Goal: Entertainment & Leisure: Browse casually

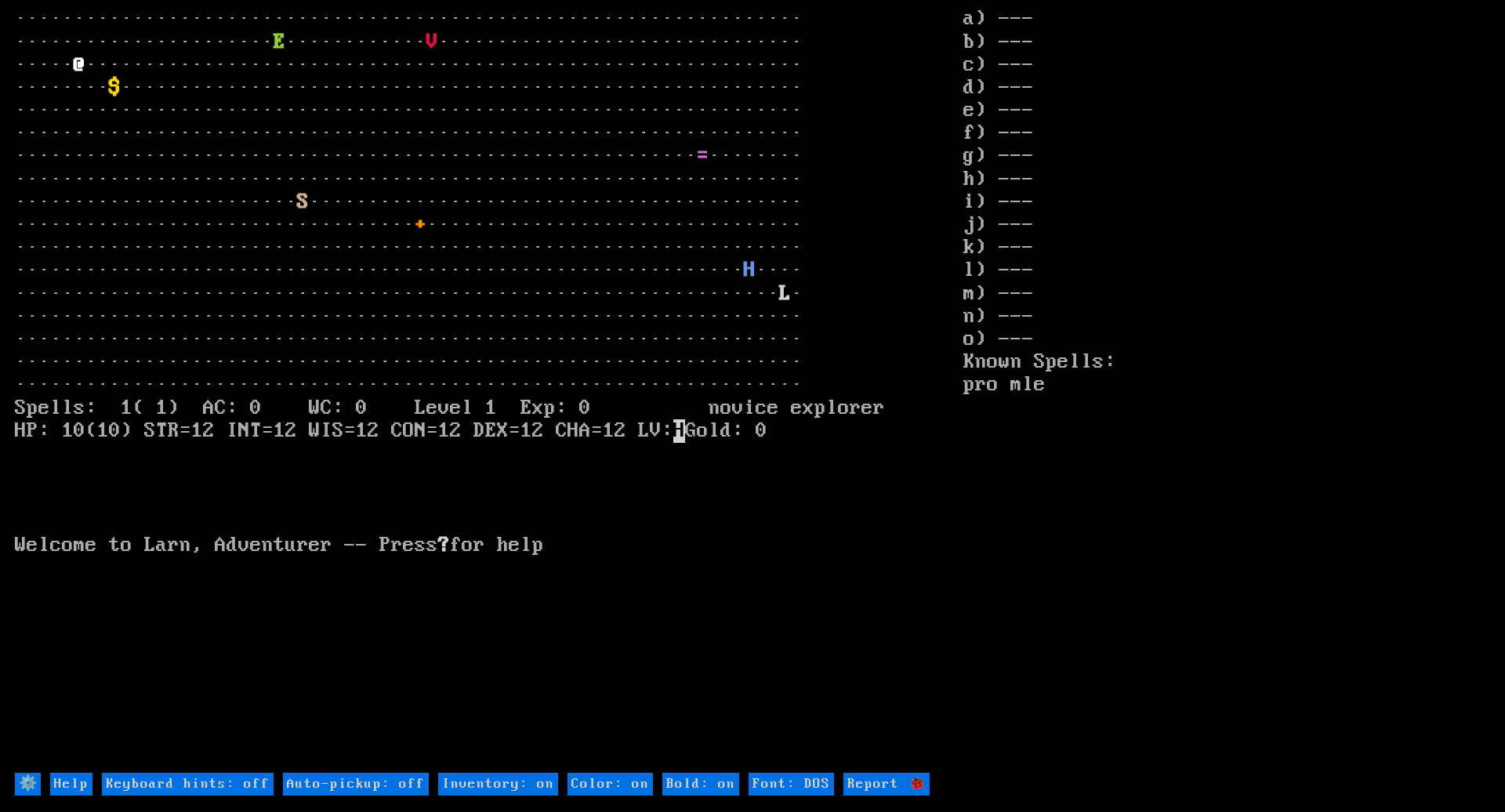
click at [637, 38] on larn "··································································· ···········…" at bounding box center [489, 388] width 949 height 763
click at [608, 90] on larn "··································································· ···········…" at bounding box center [489, 388] width 949 height 763
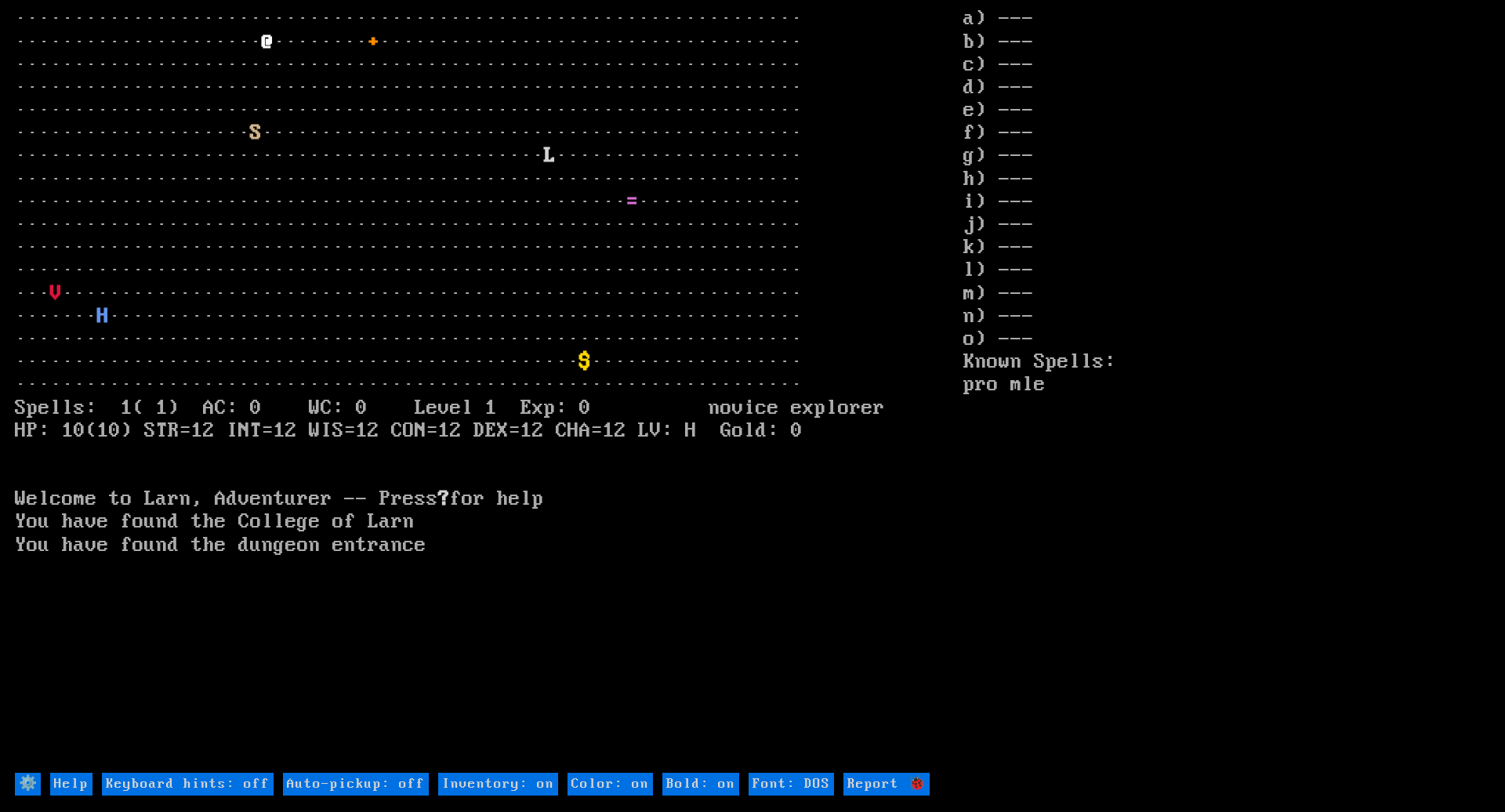
click at [102, 275] on larn "··································································· ···········…" at bounding box center [489, 388] width 949 height 763
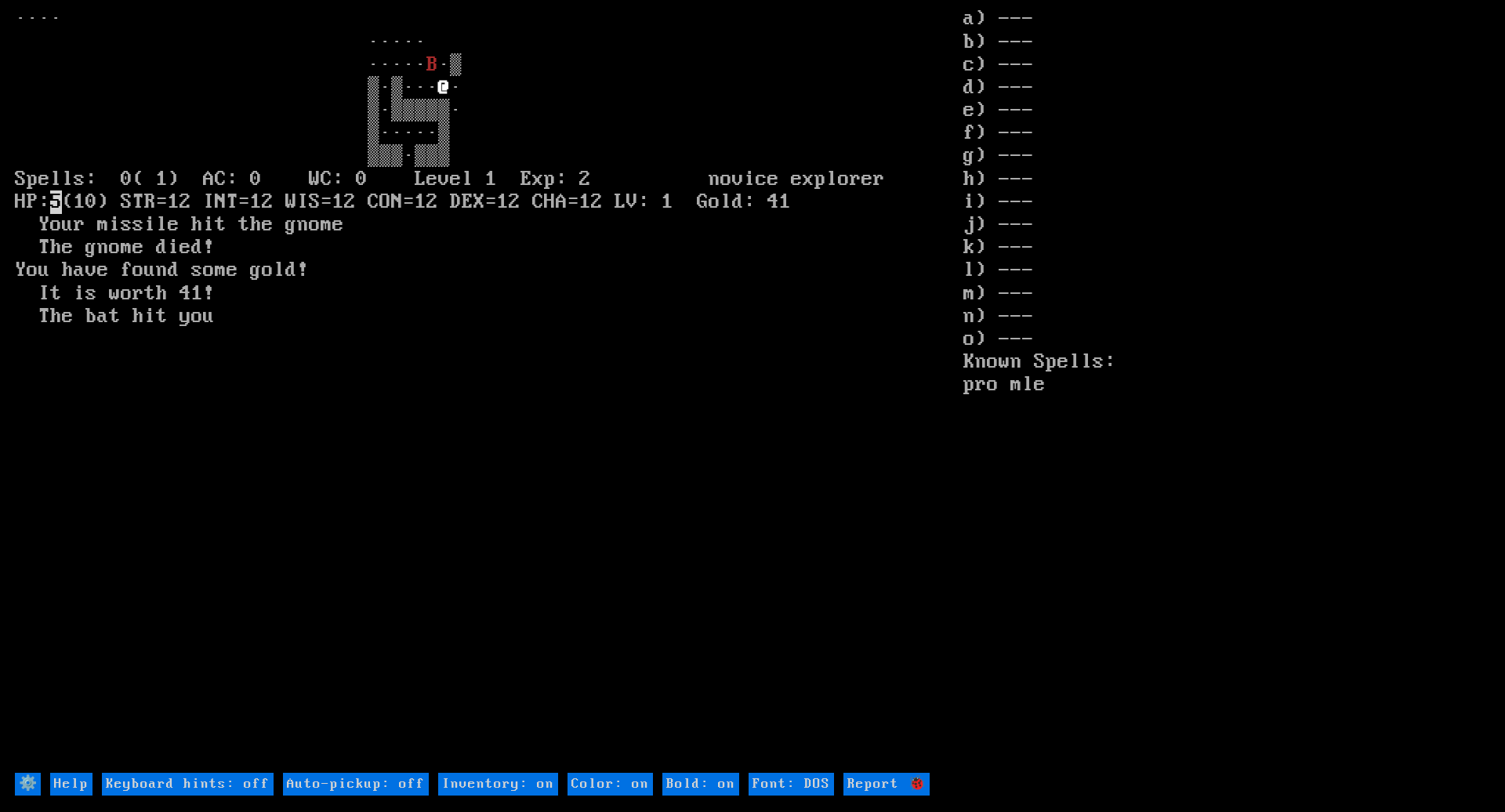
click at [113, 257] on larn "···· ····· ····· B" at bounding box center [489, 388] width 949 height 763
